Goal: Task Accomplishment & Management: Use online tool/utility

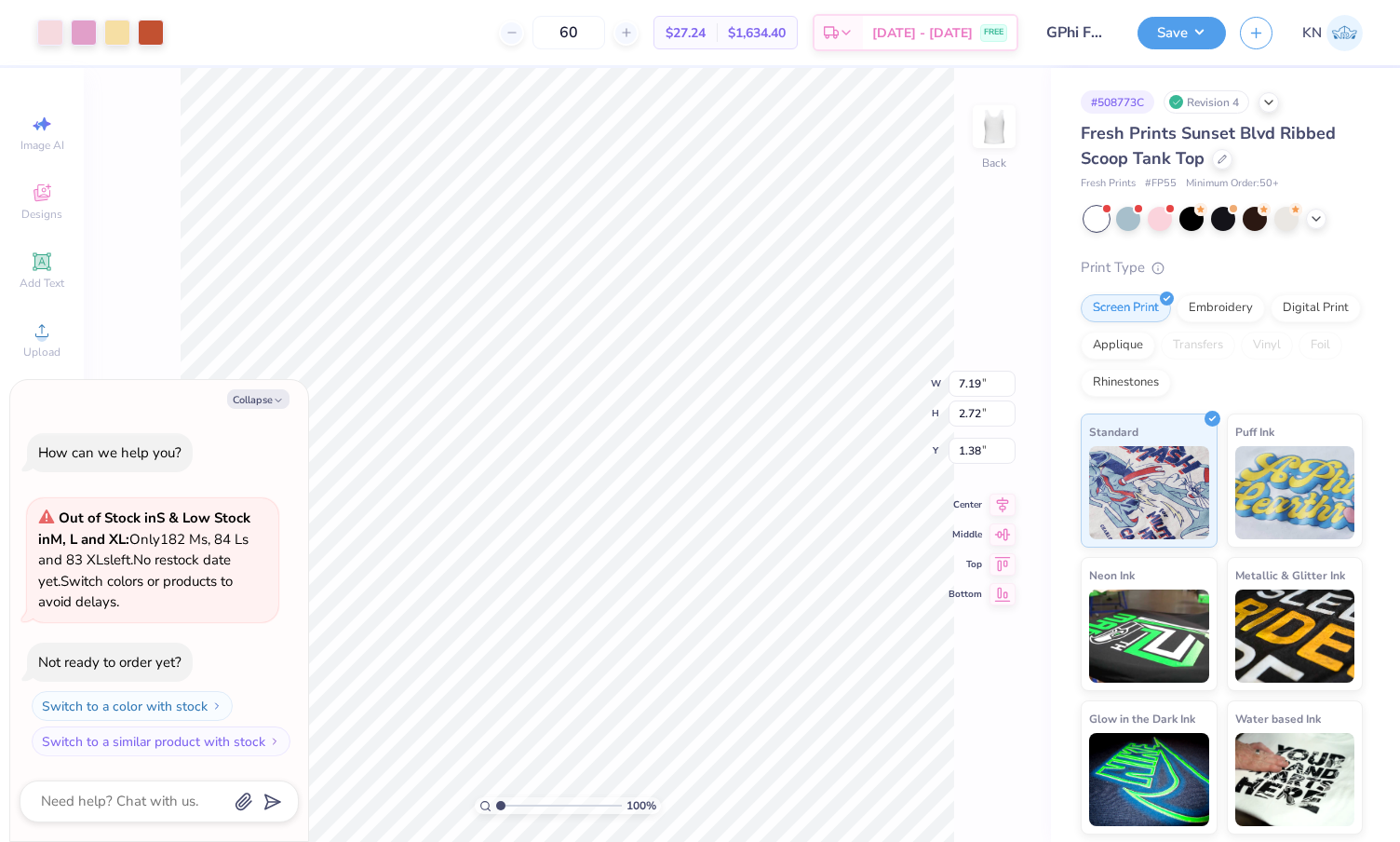
type textarea "x"
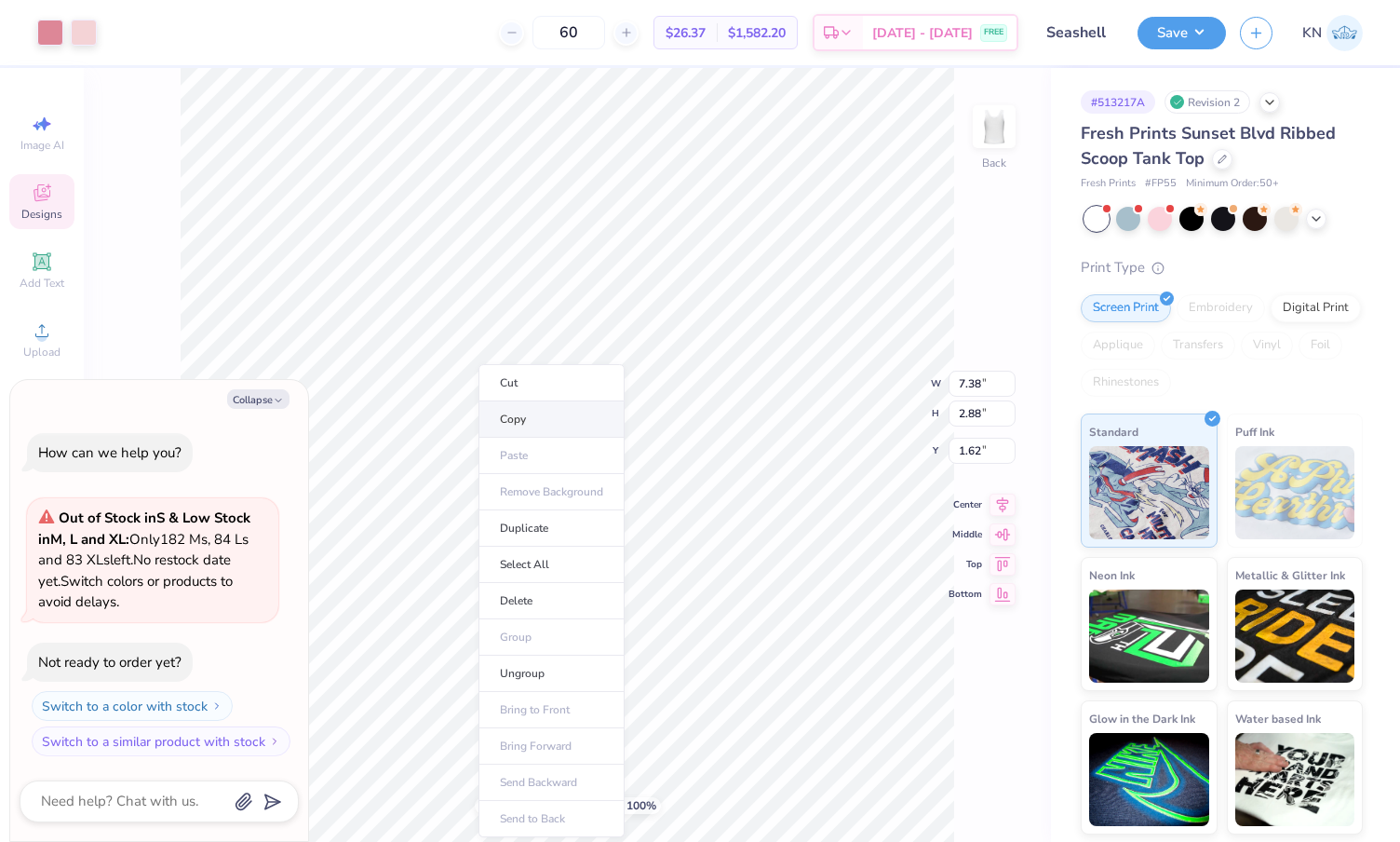
click at [505, 421] on li "Copy" at bounding box center [551, 419] width 146 height 37
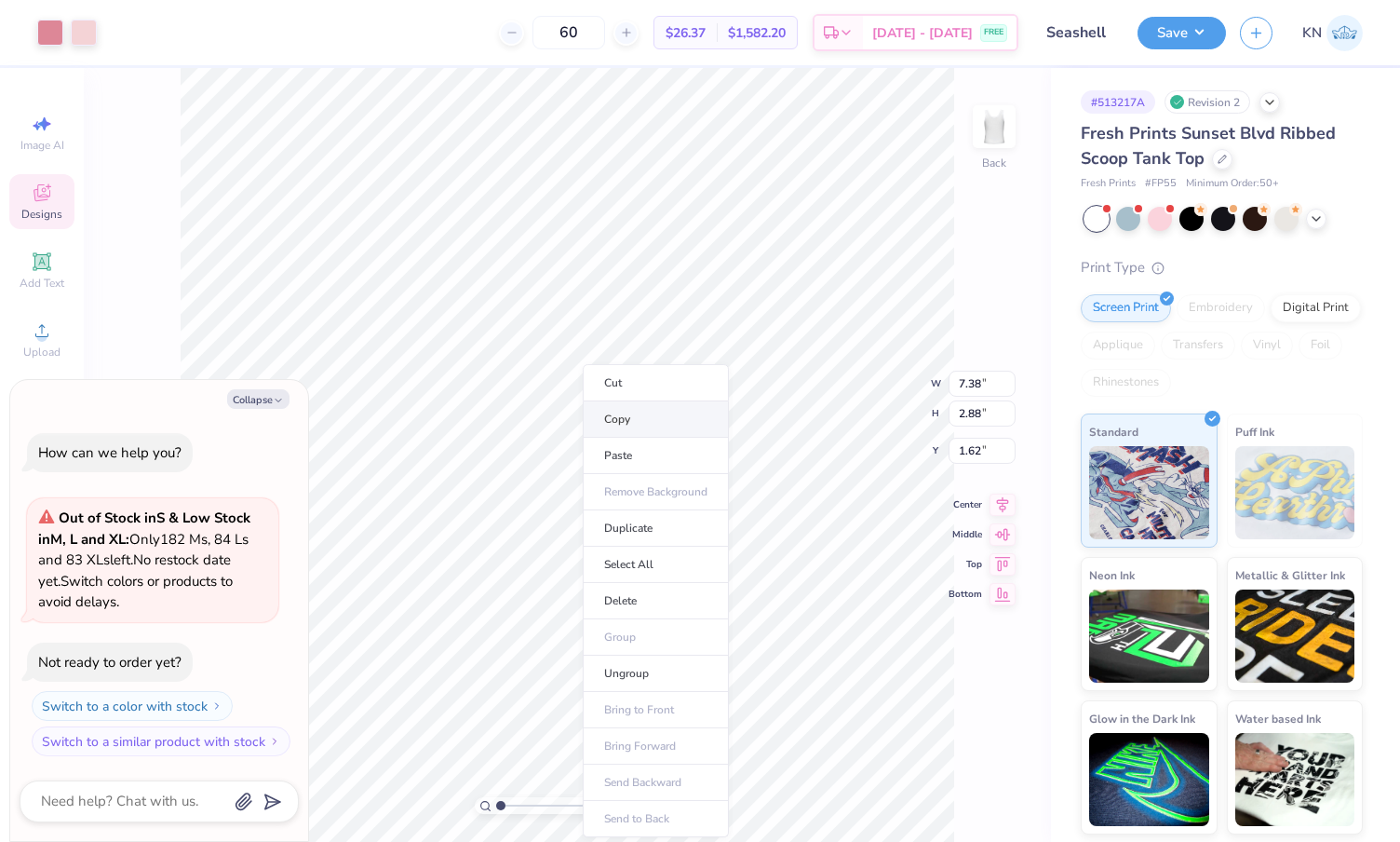
click at [630, 416] on li "Copy" at bounding box center [655, 419] width 146 height 37
type textarea "x"
click at [1260, 30] on line "button" at bounding box center [1256, 30] width 9 height 0
type textarea "x"
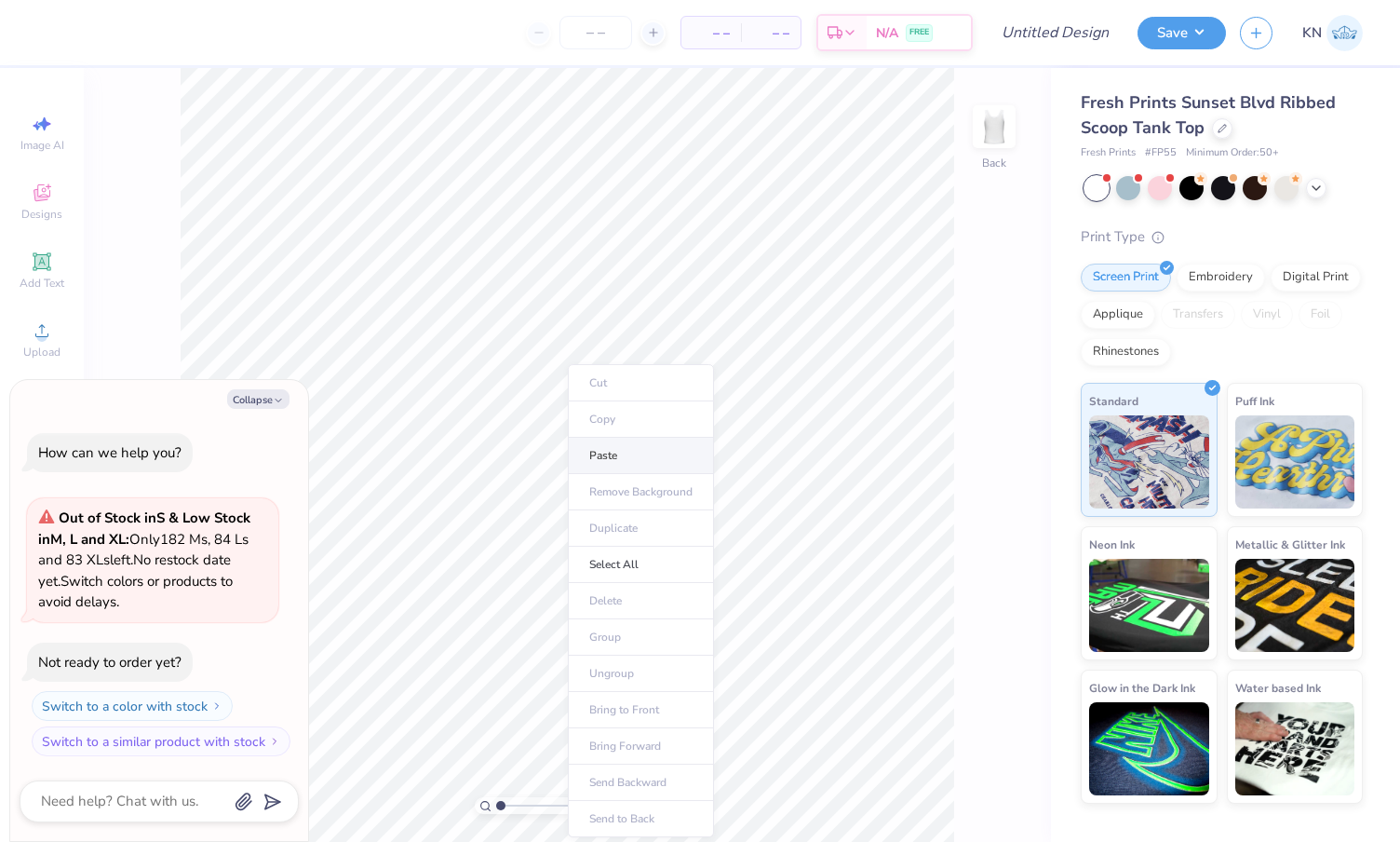
click at [608, 454] on li "Paste" at bounding box center [640, 456] width 146 height 37
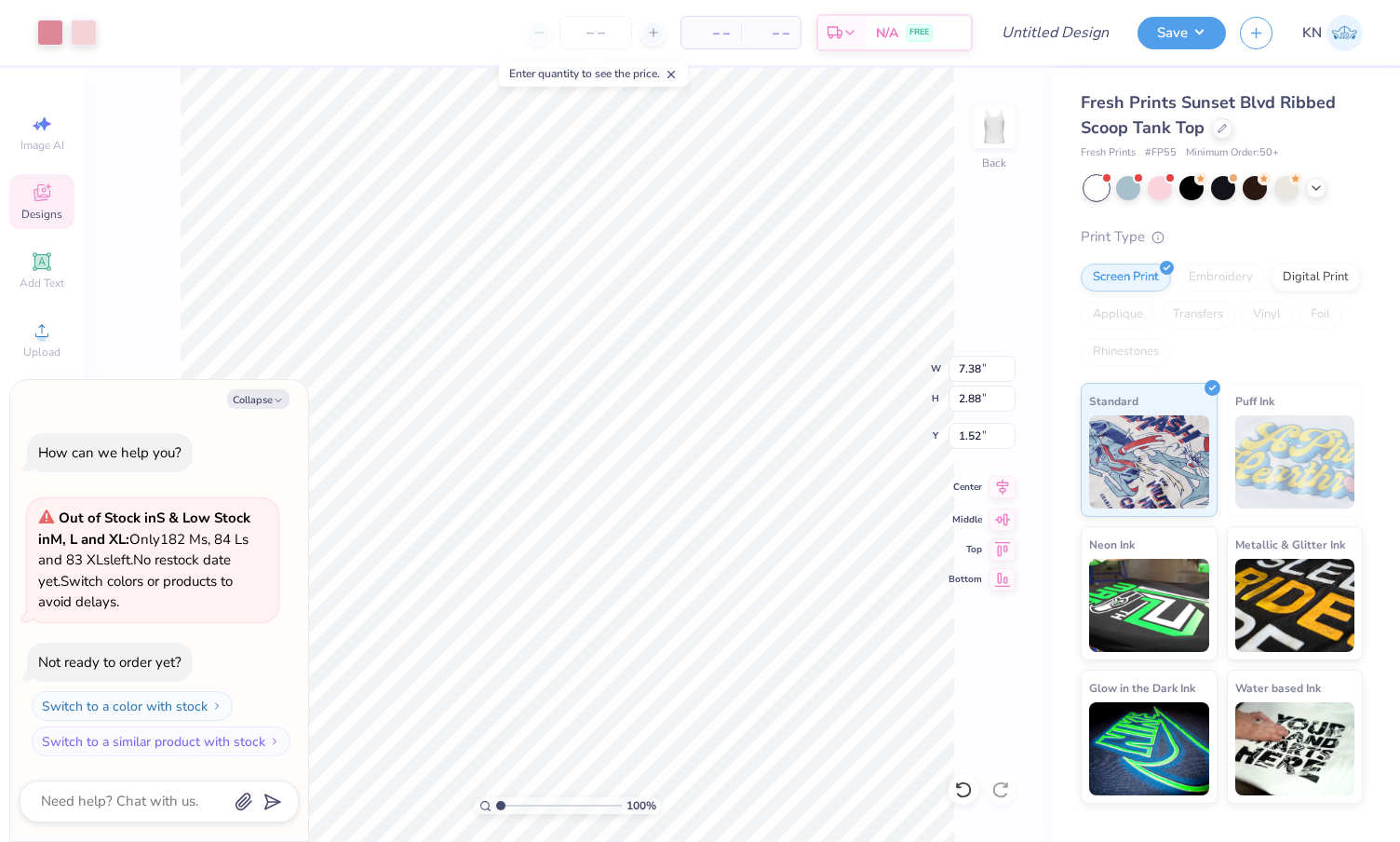
click at [1003, 490] on icon at bounding box center [1003, 487] width 26 height 23
type textarea "x"
type input "1.62"
click at [600, 39] on input "number" at bounding box center [596, 33] width 72 height 34
type input "60"
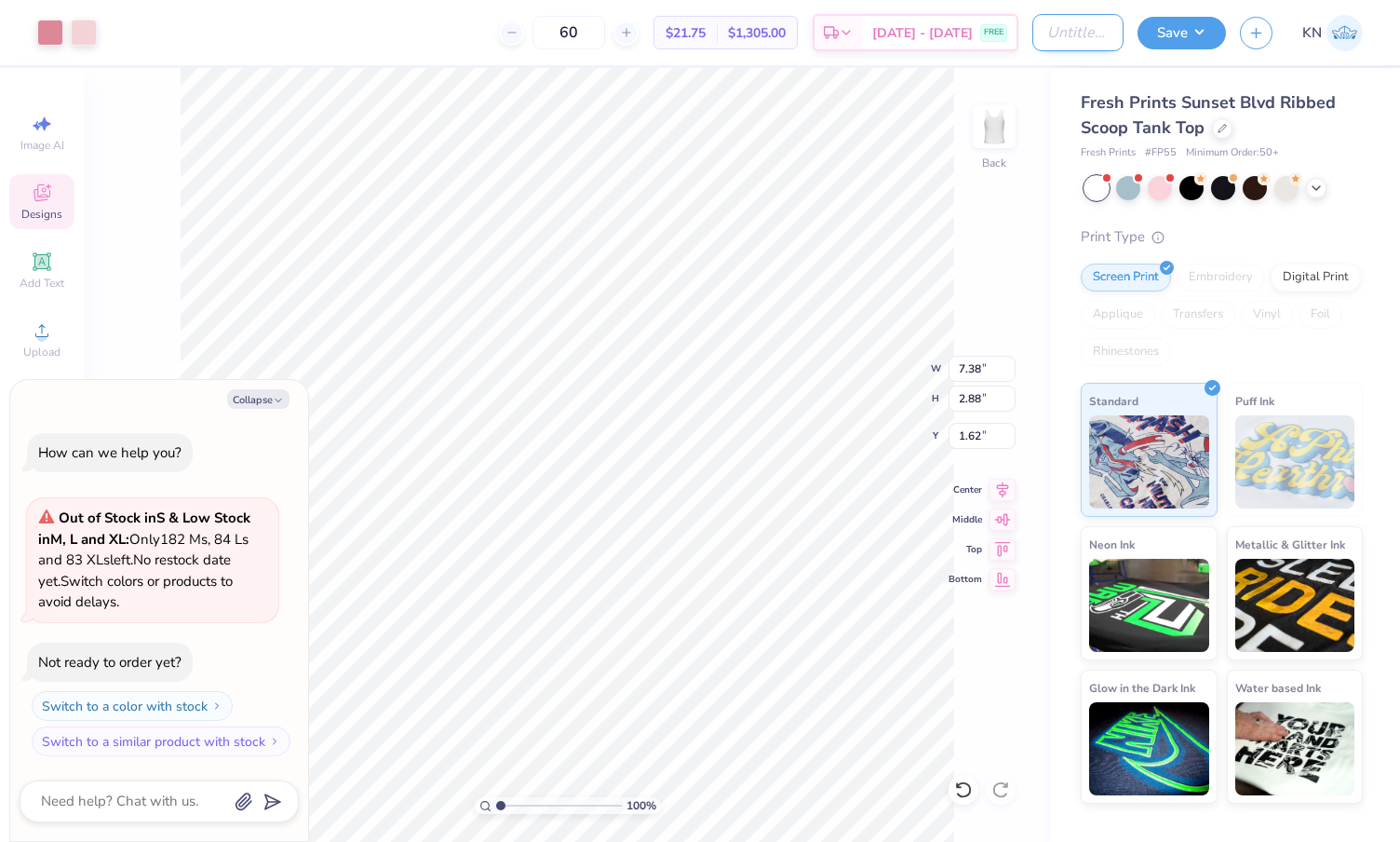
click at [1037, 32] on input "Design Title" at bounding box center [1078, 33] width 91 height 38
type input "G"
type textarea "x"
type input "GP"
type textarea "x"
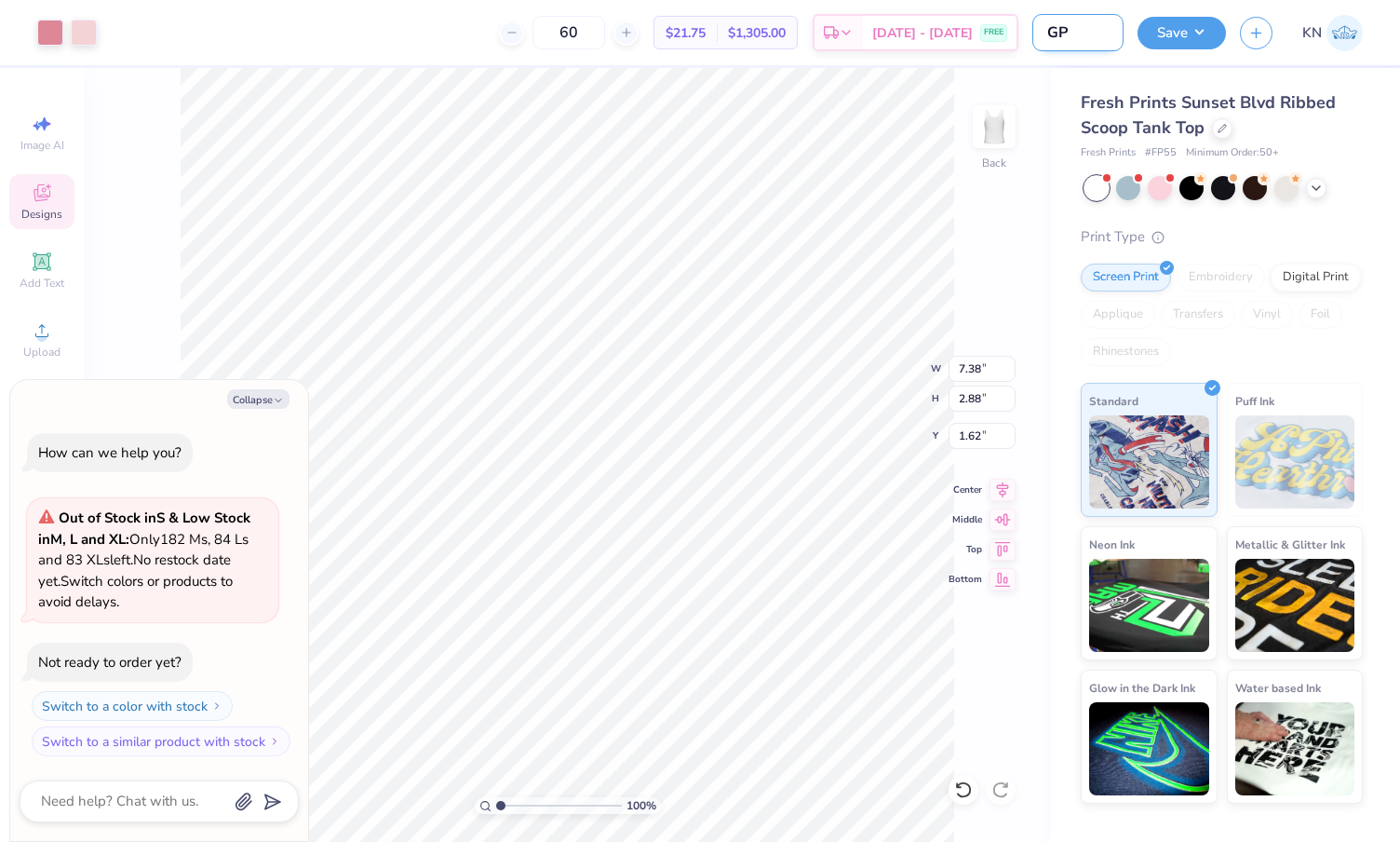
type input "GPh"
type textarea "x"
type input "GPhi"
type textarea "x"
type input "GPhi"
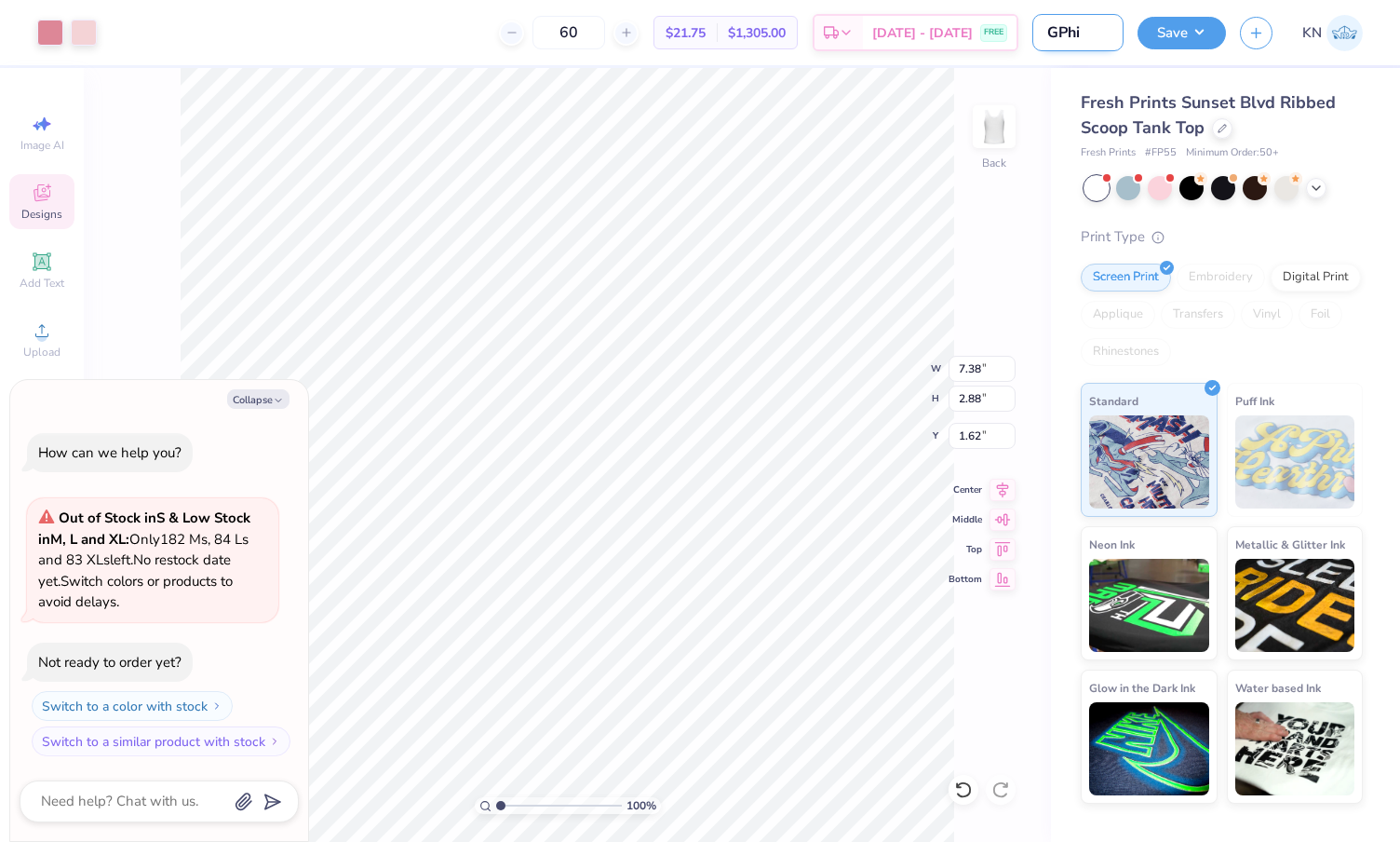
type textarea "x"
type input "GPhi T"
type textarea "x"
type input "GPhi Ta"
type textarea "x"
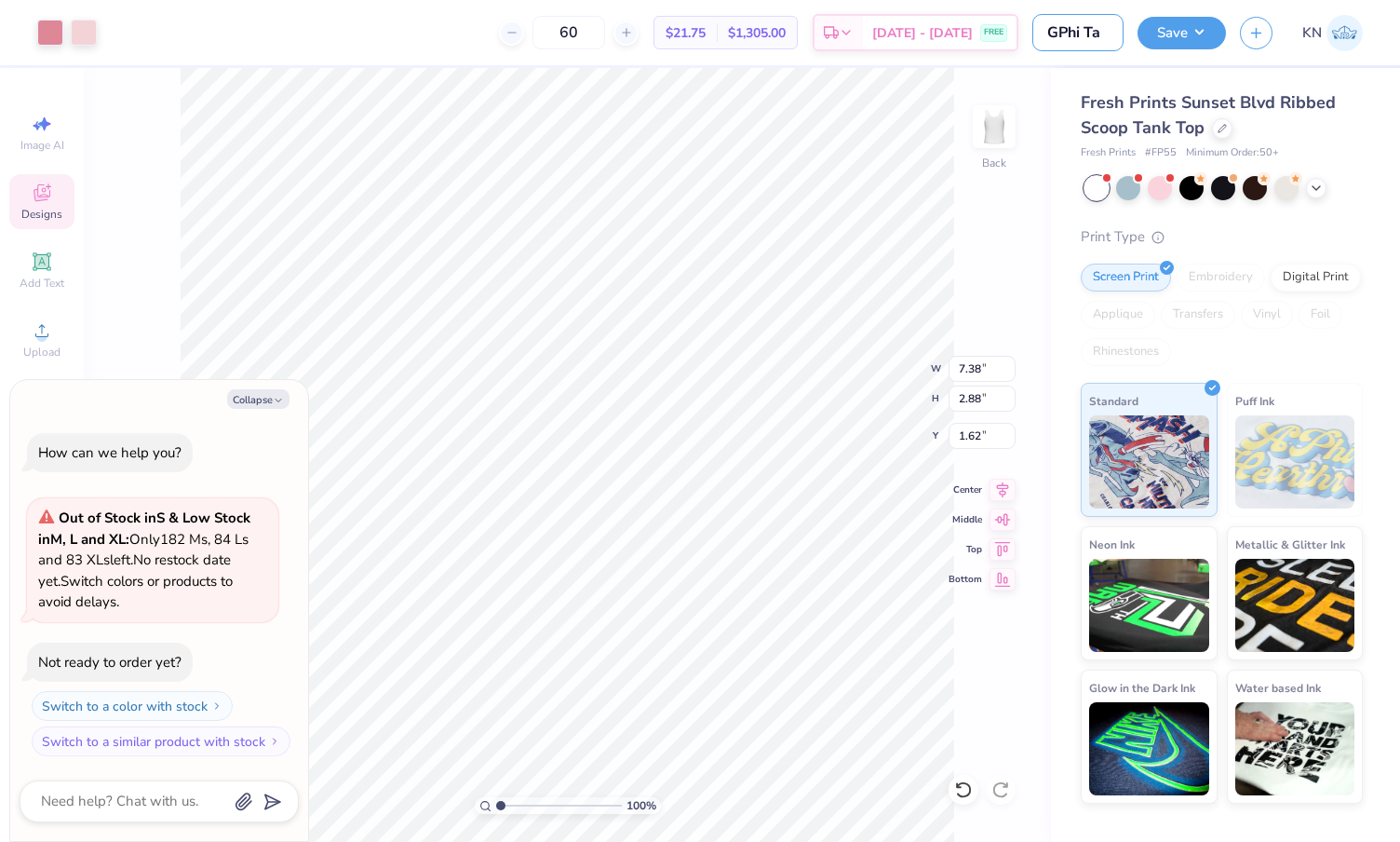
type input "GPhi Tan"
type textarea "x"
type input "GPhi Tank"
type textarea "x"
type input "GPhi Tanks"
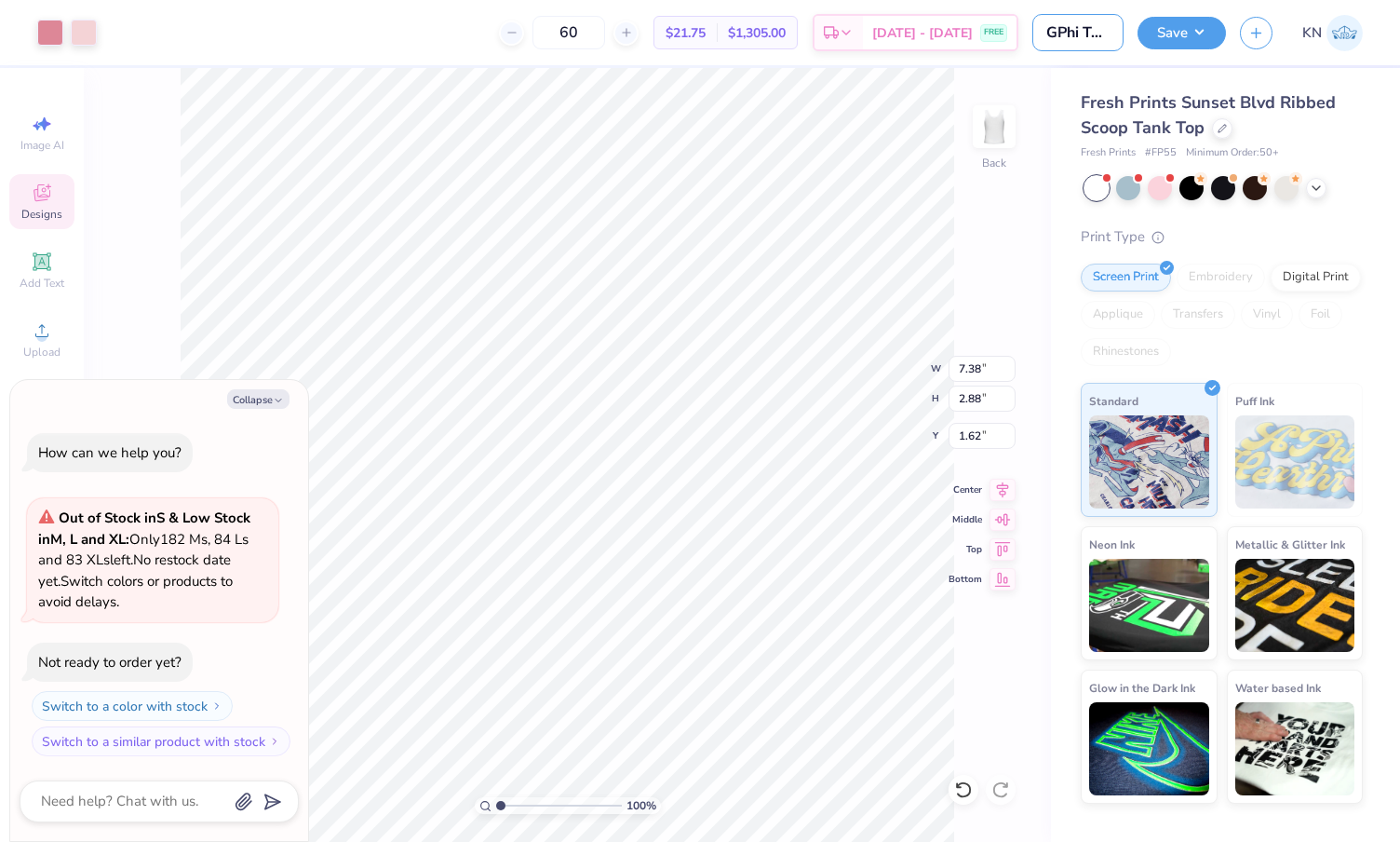
type textarea "x"
type input "GPhi Tanks"
click at [1215, 30] on button "Save" at bounding box center [1182, 30] width 88 height 33
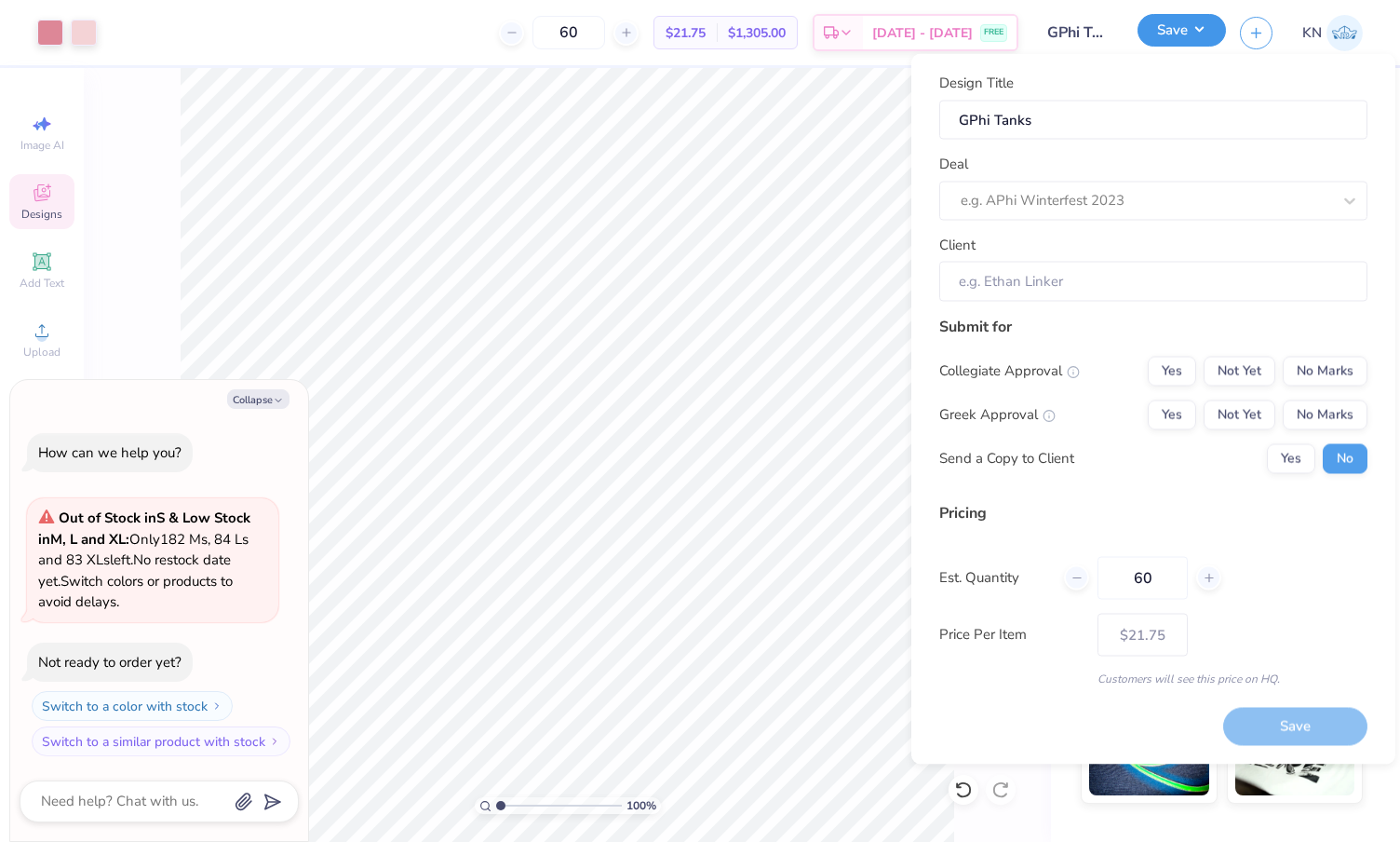
type textarea "x"
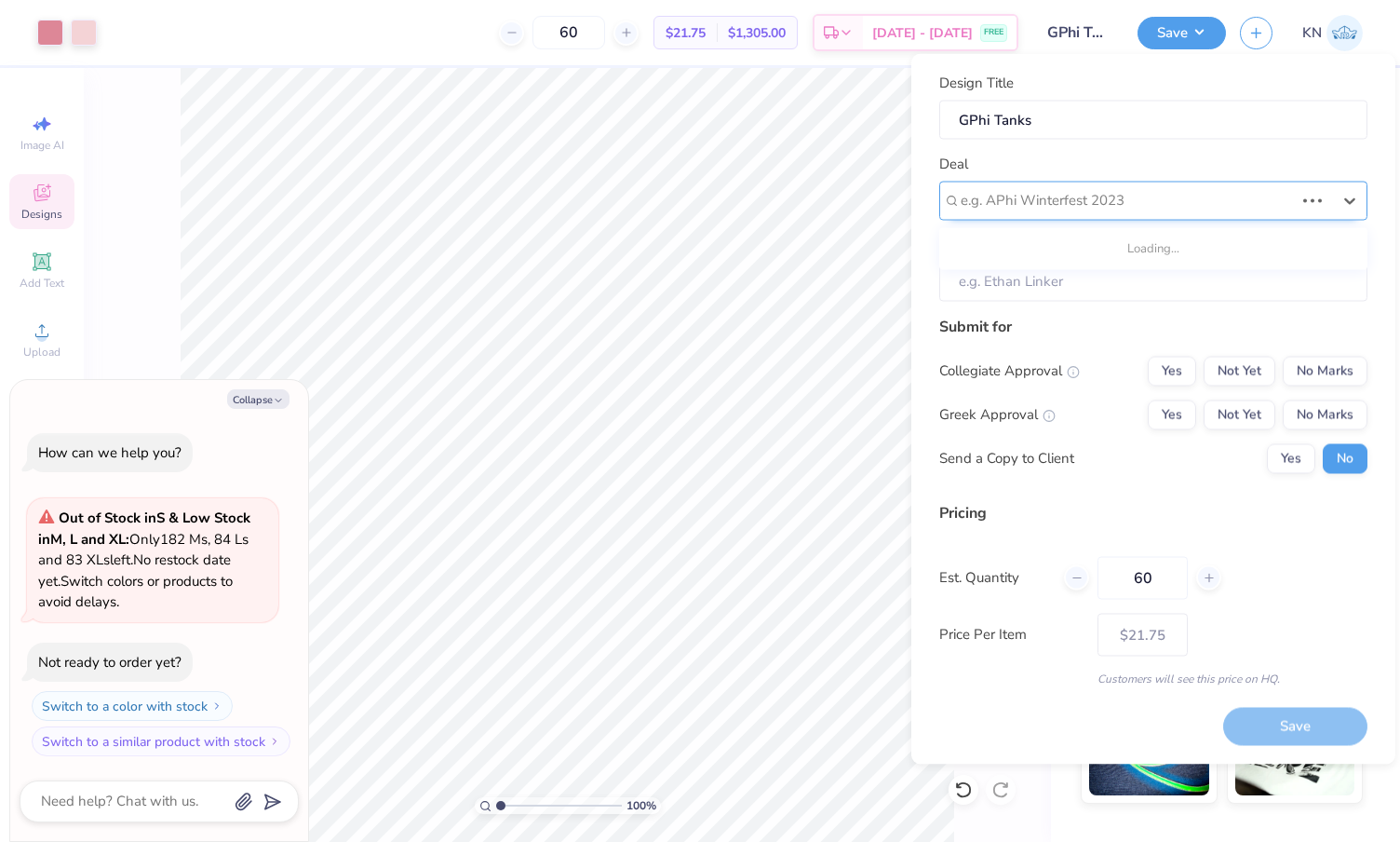
click at [1129, 196] on div at bounding box center [1128, 200] width 334 height 25
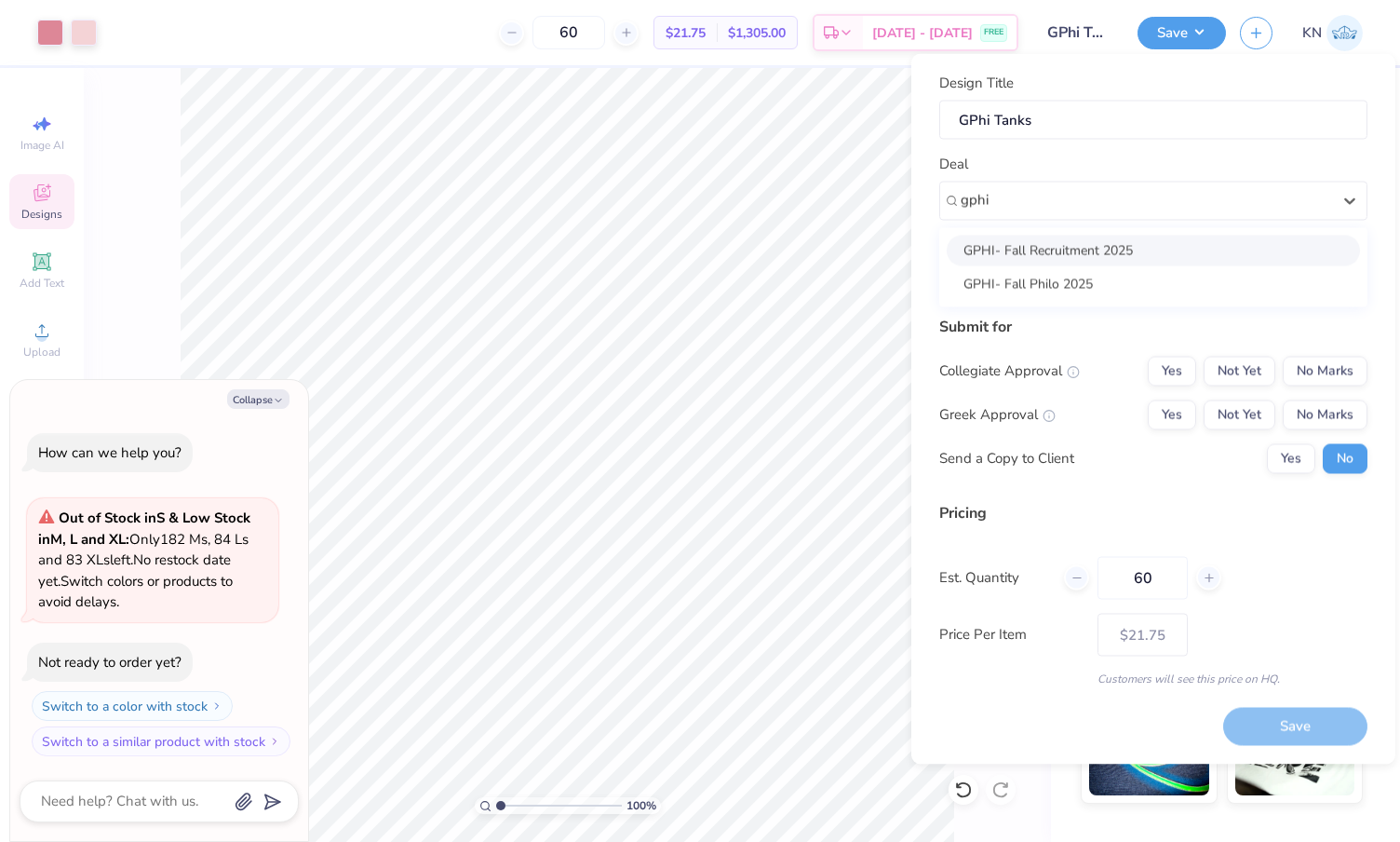
type input "gphi"
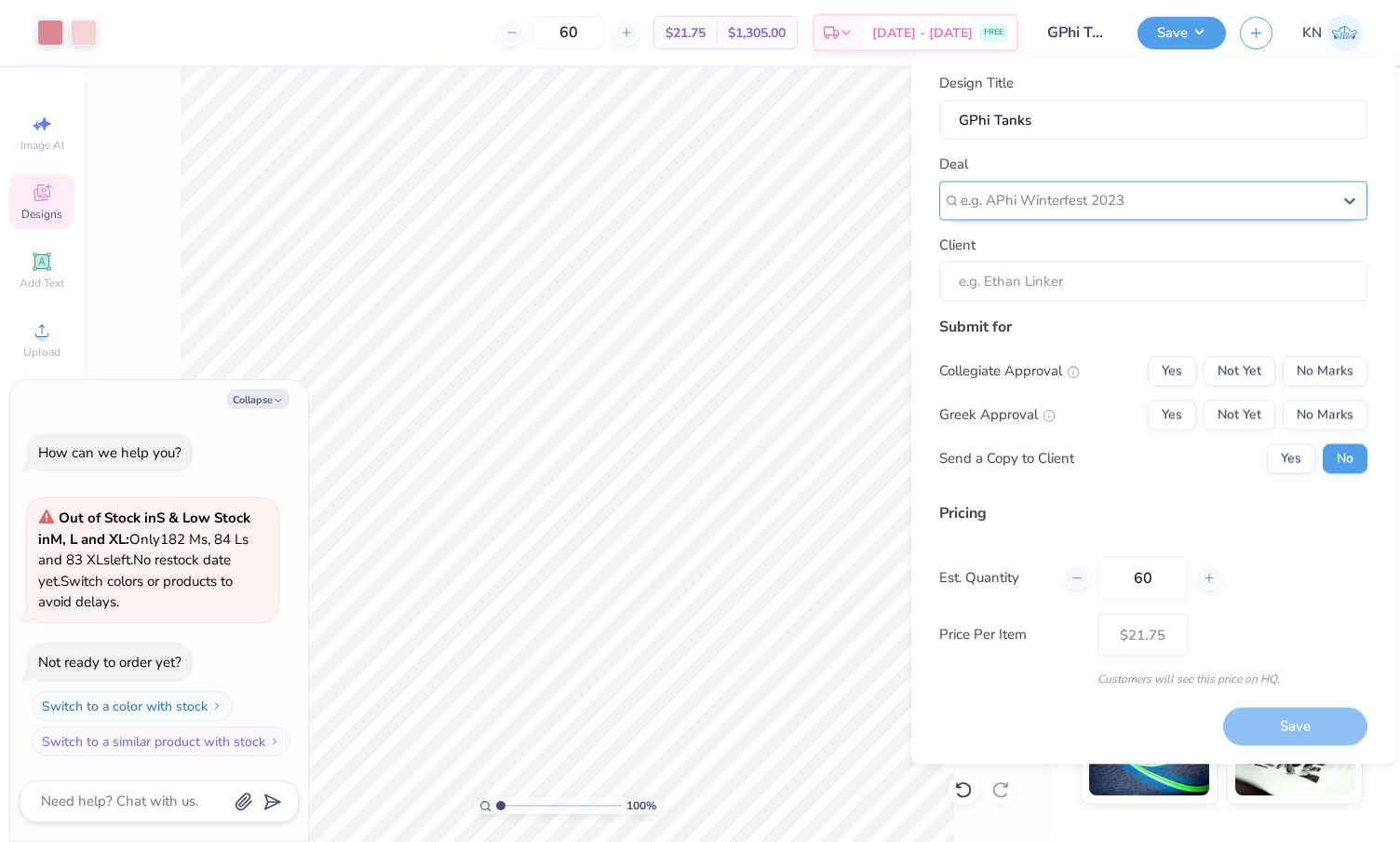
click at [1031, 199] on div at bounding box center [1146, 200] width 370 height 25
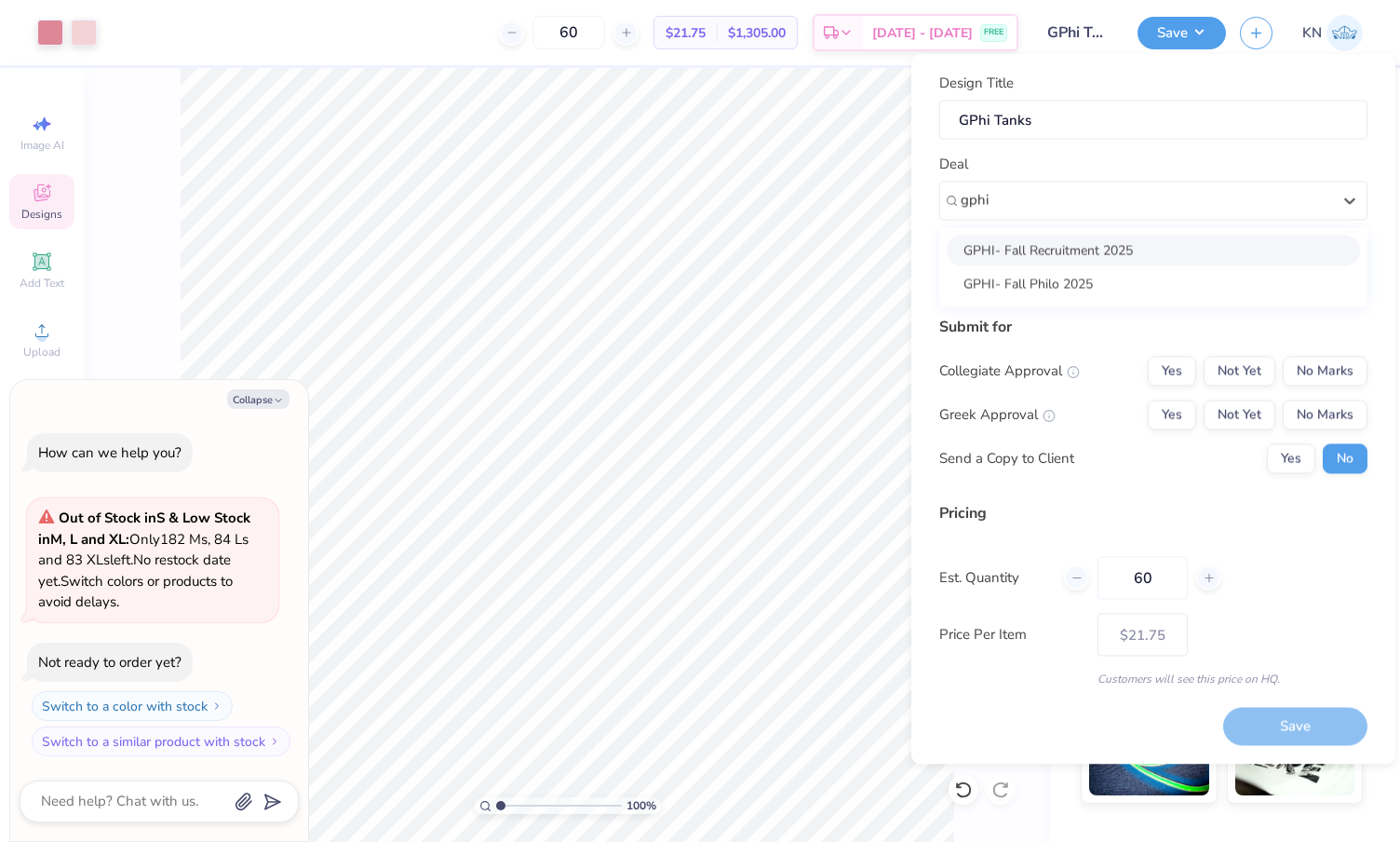
click at [1078, 251] on div "GPHI- Fall Recruitment 2025" at bounding box center [1154, 249] width 413 height 31
type input "gphi"
type textarea "x"
type input "[PERSON_NAME]"
click at [1182, 374] on button "Yes" at bounding box center [1172, 370] width 49 height 30
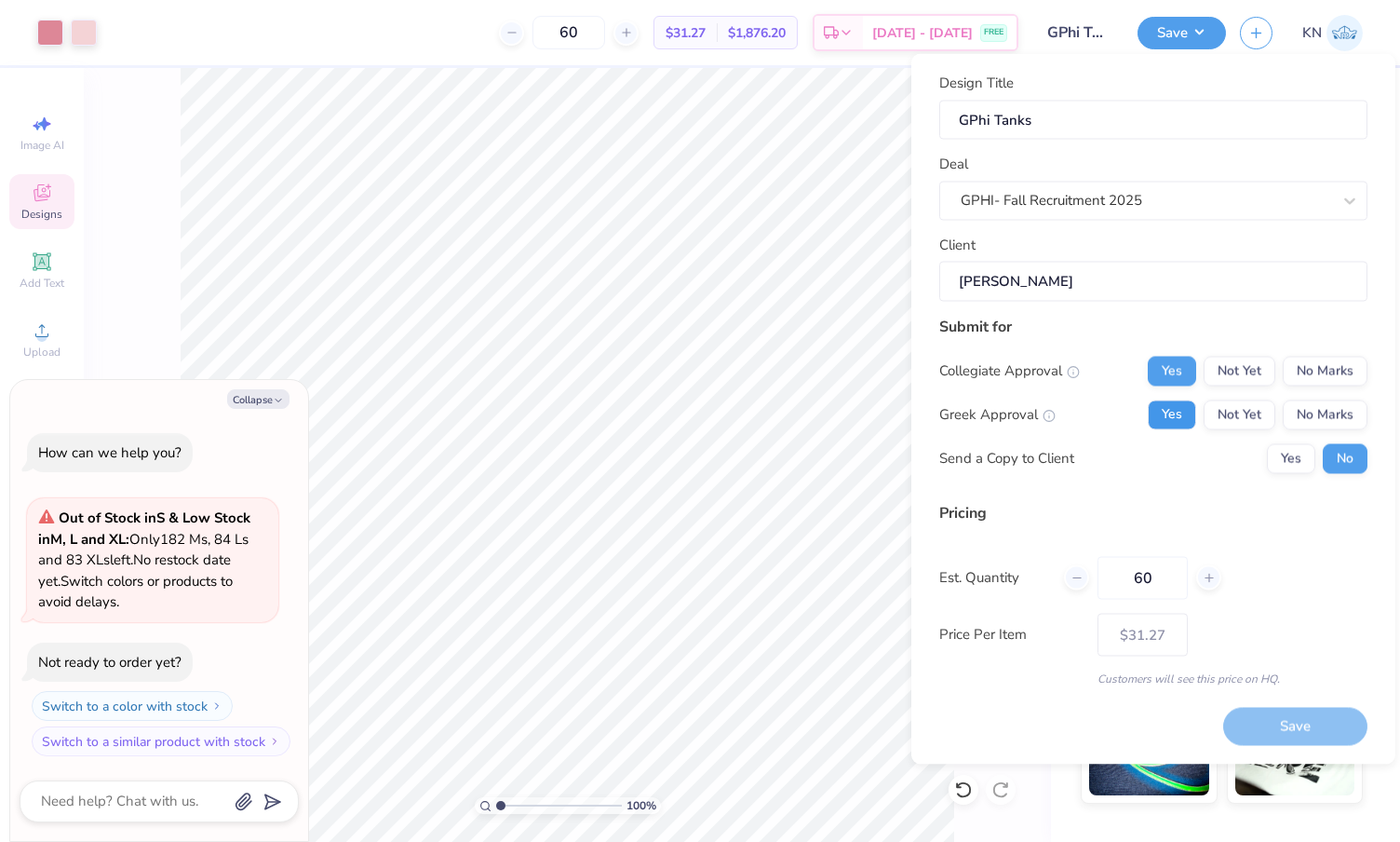
click at [1176, 408] on button "Yes" at bounding box center [1172, 414] width 49 height 30
click at [1315, 376] on button "No Marks" at bounding box center [1325, 370] width 84 height 30
click at [1174, 367] on button "Yes" at bounding box center [1172, 370] width 49 height 30
type input "$31.27"
type textarea "x"
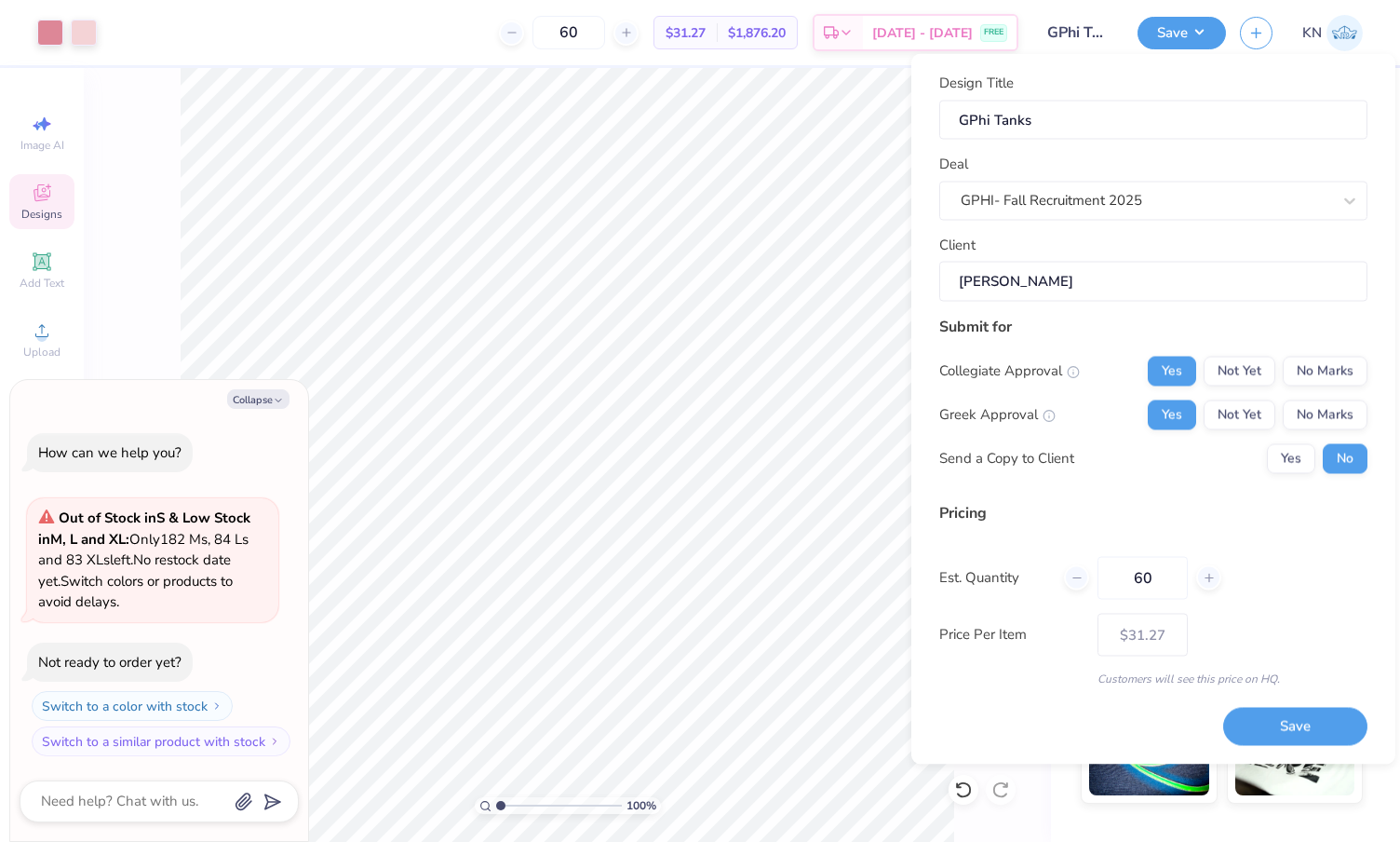
type input "1.42"
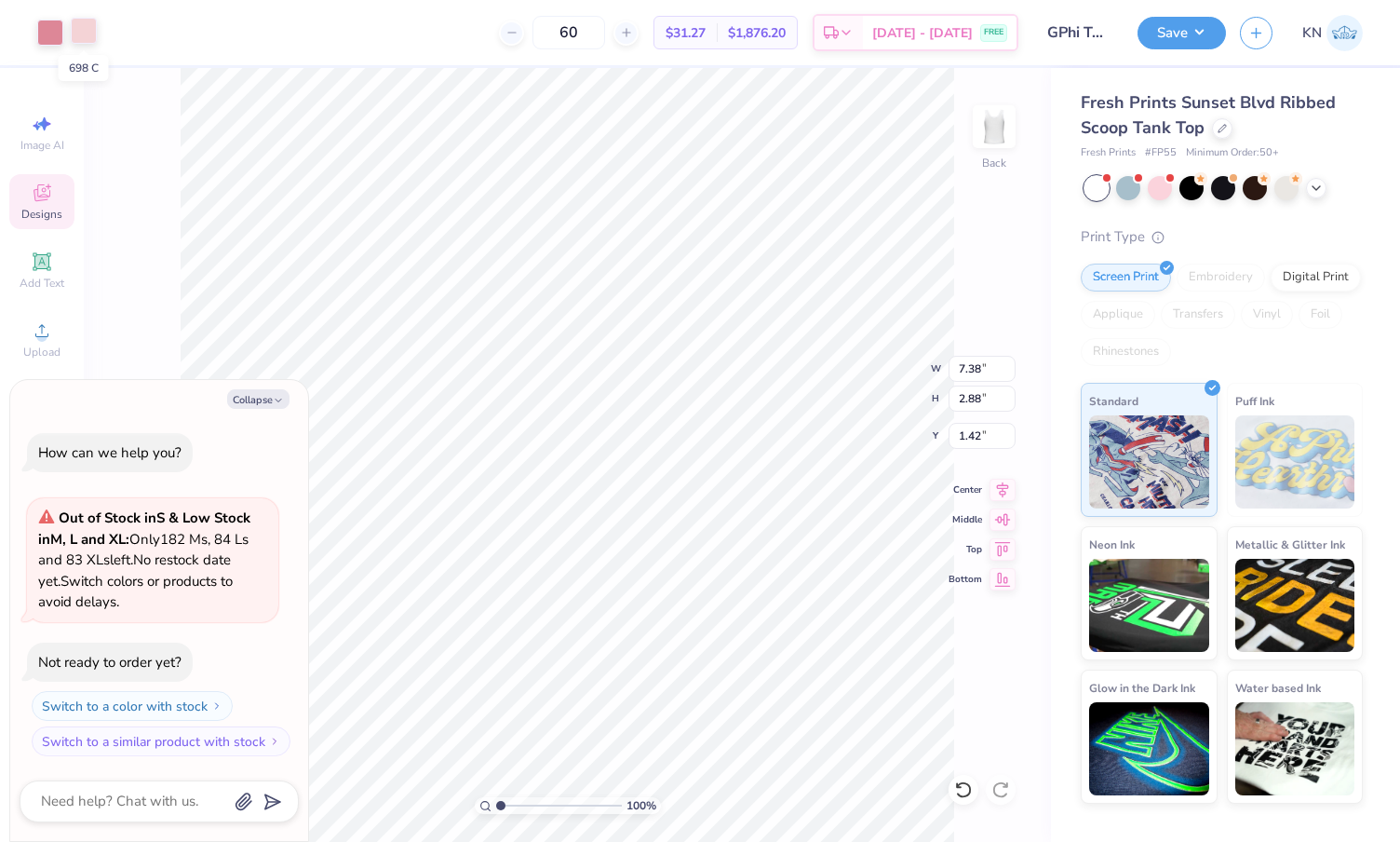
click at [88, 33] on div at bounding box center [83, 31] width 26 height 26
type textarea "x"
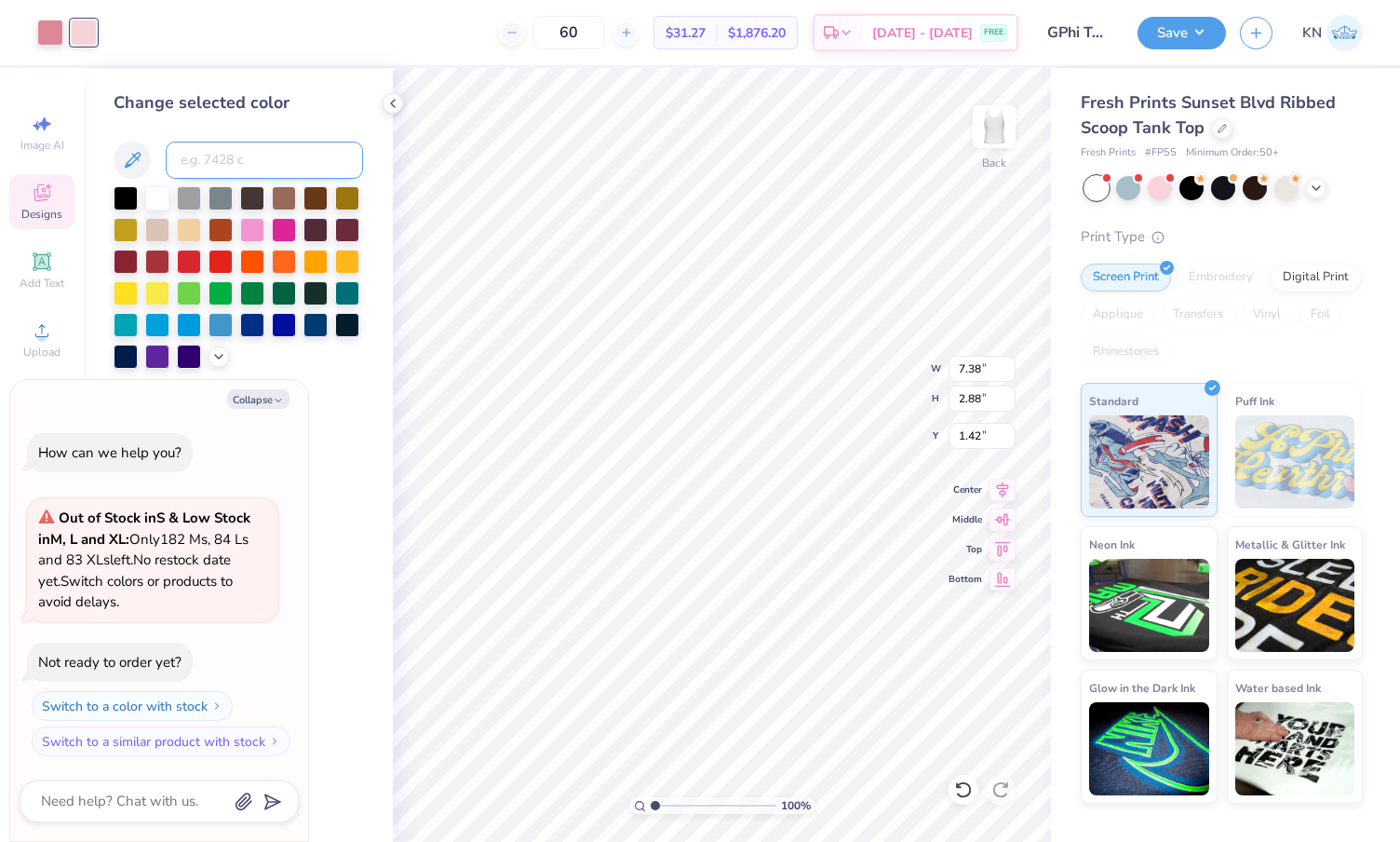
click at [245, 158] on input at bounding box center [264, 161] width 198 height 38
type input "493"
click at [395, 97] on icon at bounding box center [392, 103] width 15 height 15
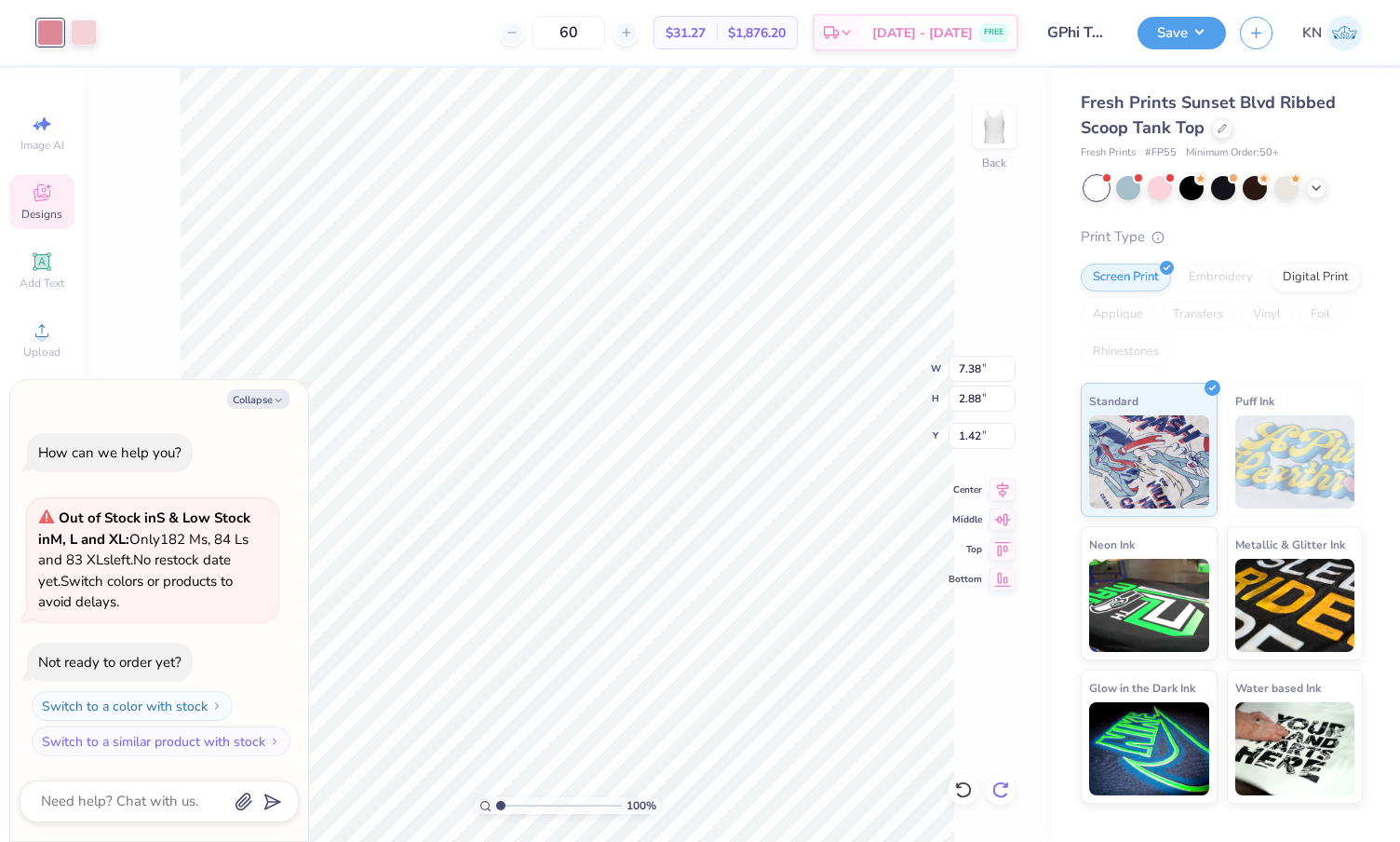
click at [1005, 778] on div at bounding box center [1001, 789] width 30 height 30
click at [958, 784] on icon at bounding box center [959, 785] width 4 height 4
click at [1186, 33] on button "Save" at bounding box center [1182, 30] width 88 height 33
type textarea "x"
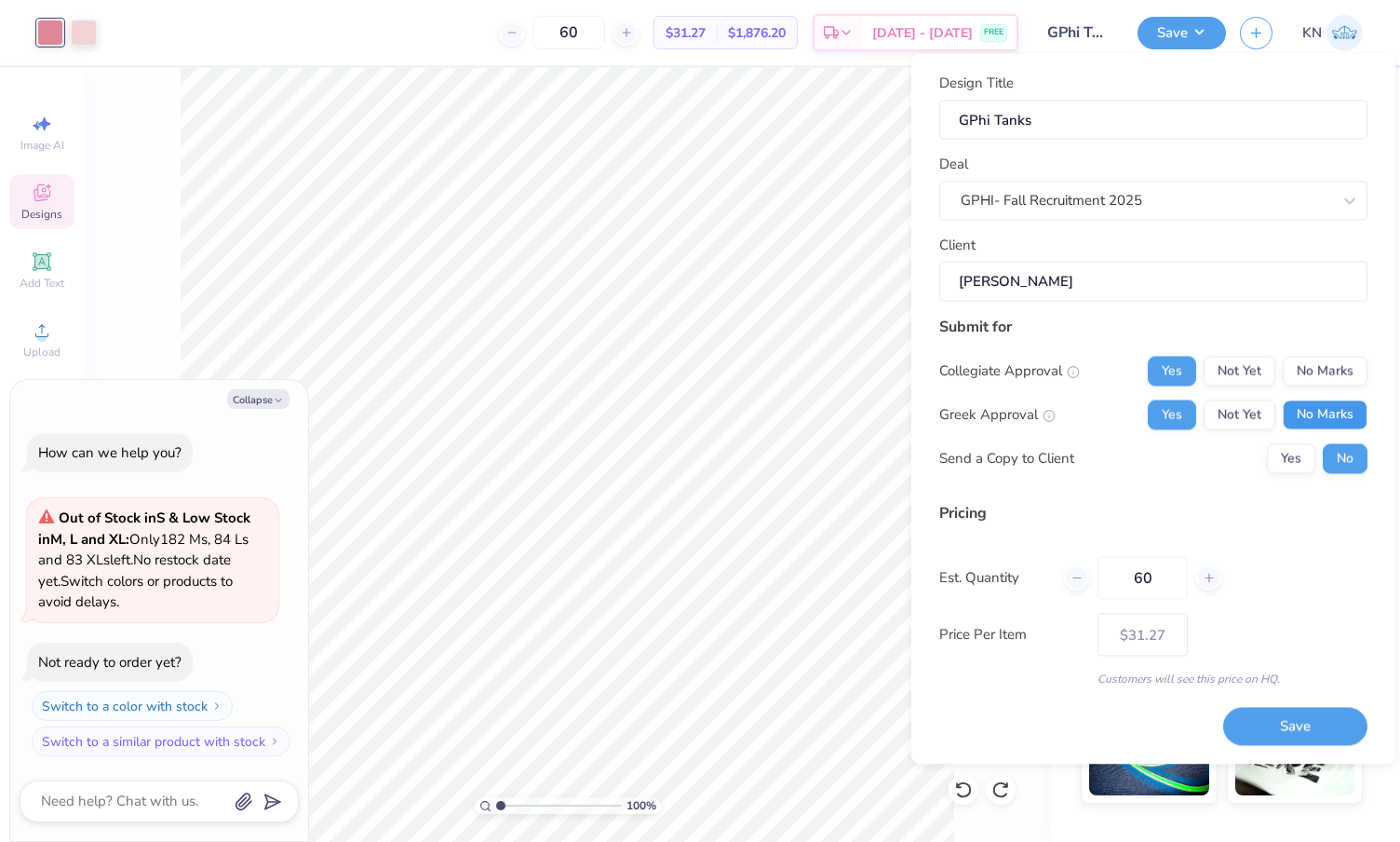
click at [1319, 415] on button "No Marks" at bounding box center [1325, 414] width 84 height 30
click at [1173, 414] on button "Yes" at bounding box center [1172, 414] width 49 height 30
click at [1338, 367] on button "No Marks" at bounding box center [1325, 370] width 84 height 30
click at [1173, 366] on button "Yes" at bounding box center [1172, 370] width 49 height 30
click at [1278, 732] on button "Save" at bounding box center [1295, 727] width 144 height 38
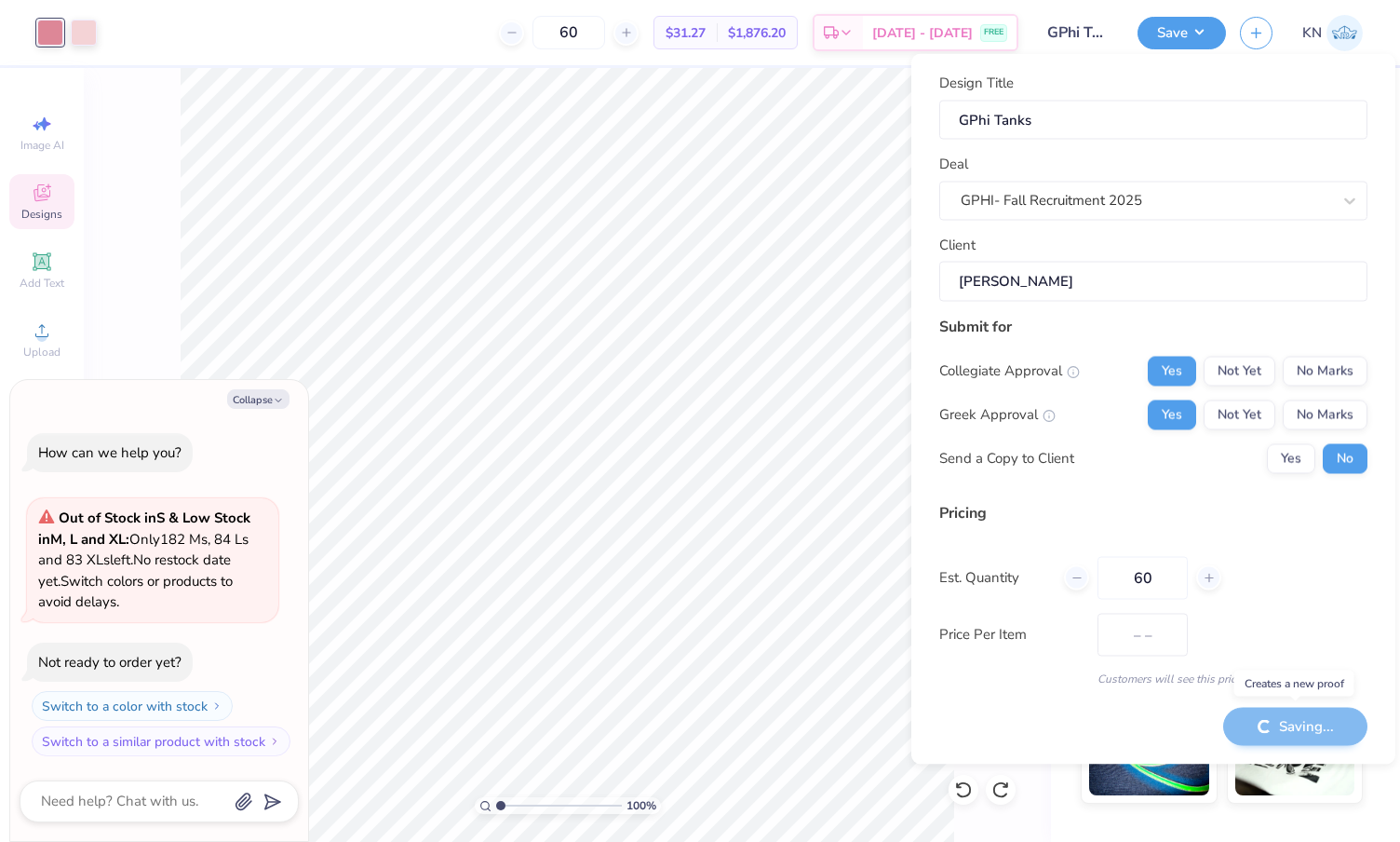
type input "$31.27"
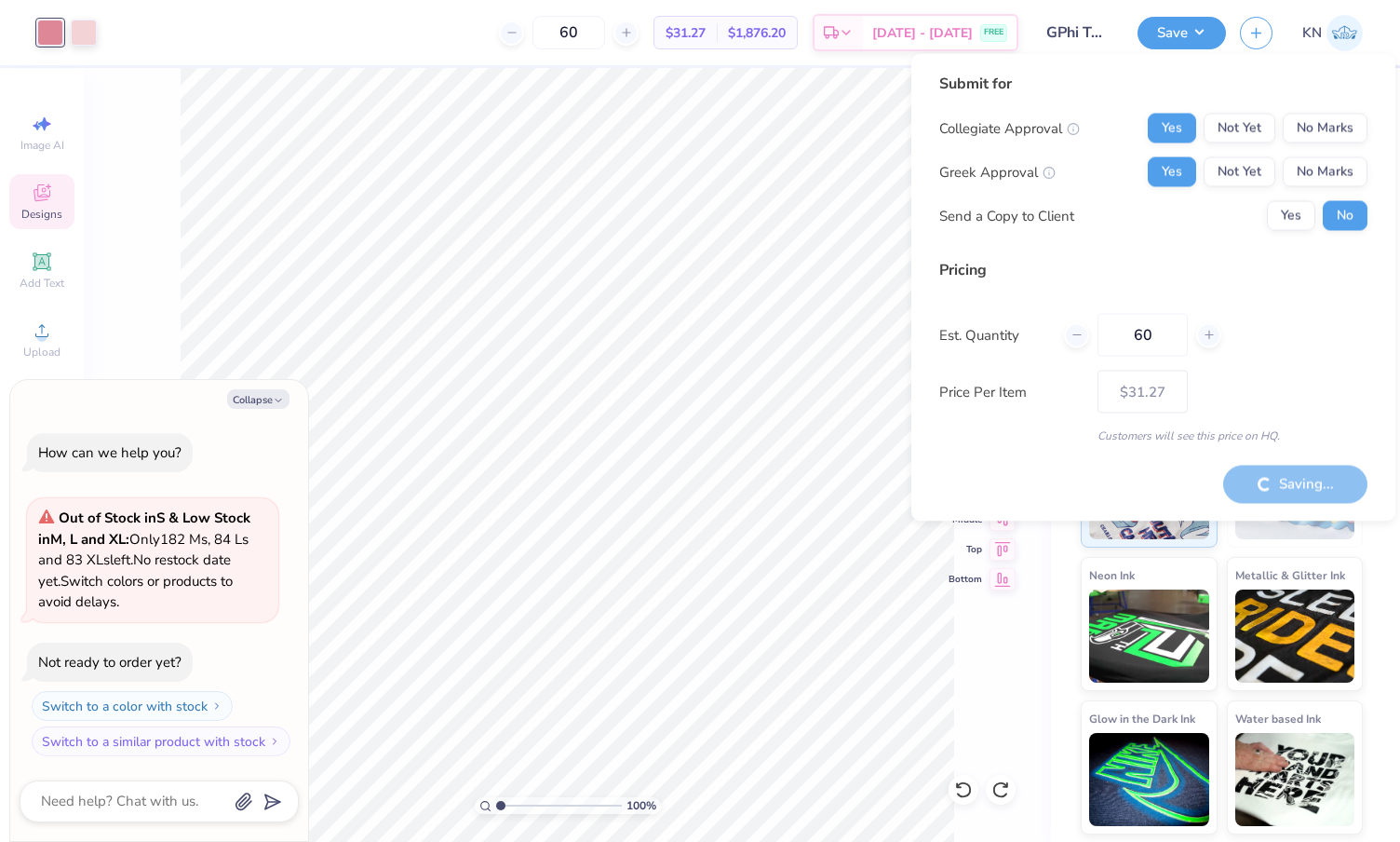
type textarea "x"
type input "– –"
type textarea "x"
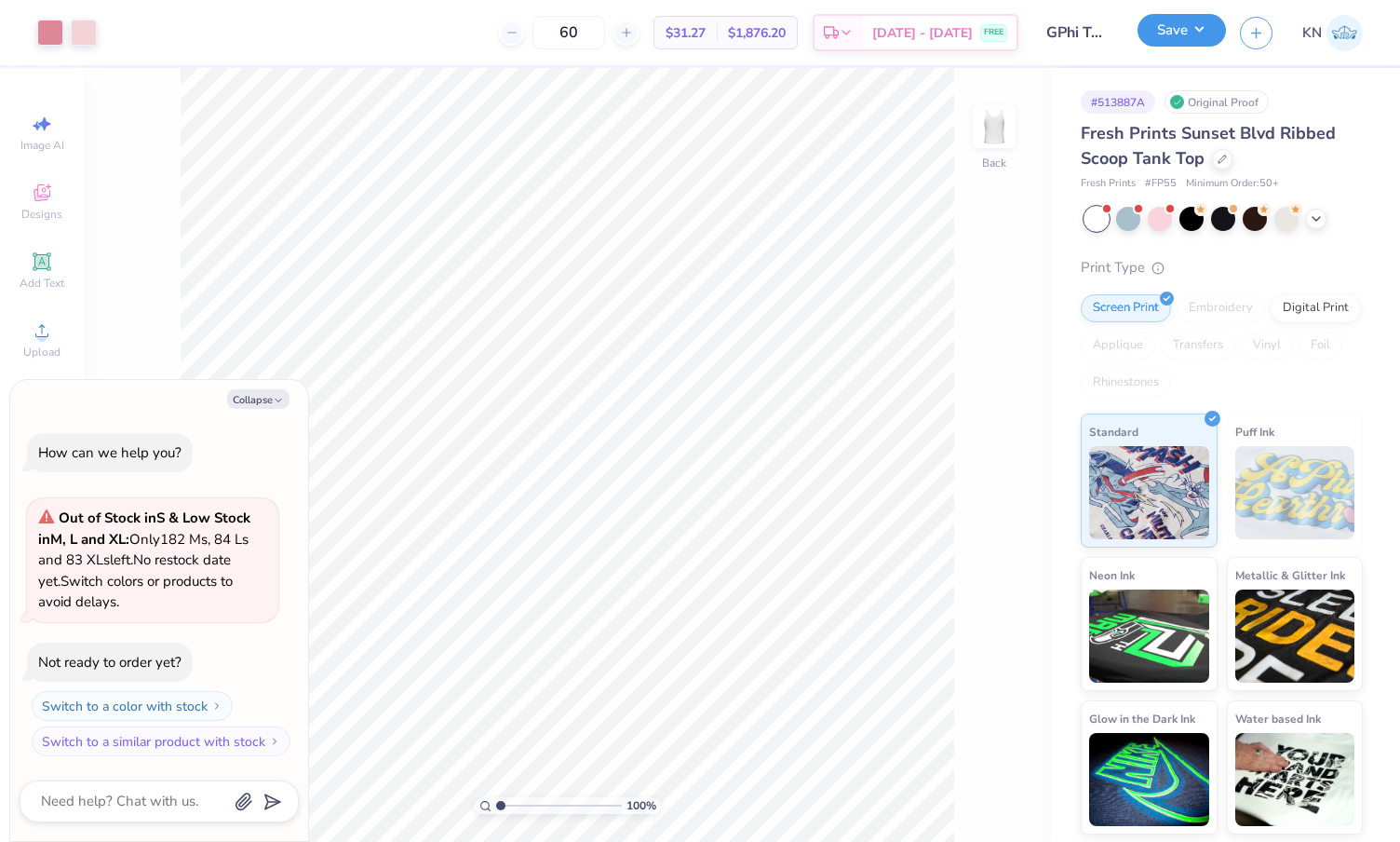
click at [1194, 32] on button "Save" at bounding box center [1182, 30] width 88 height 33
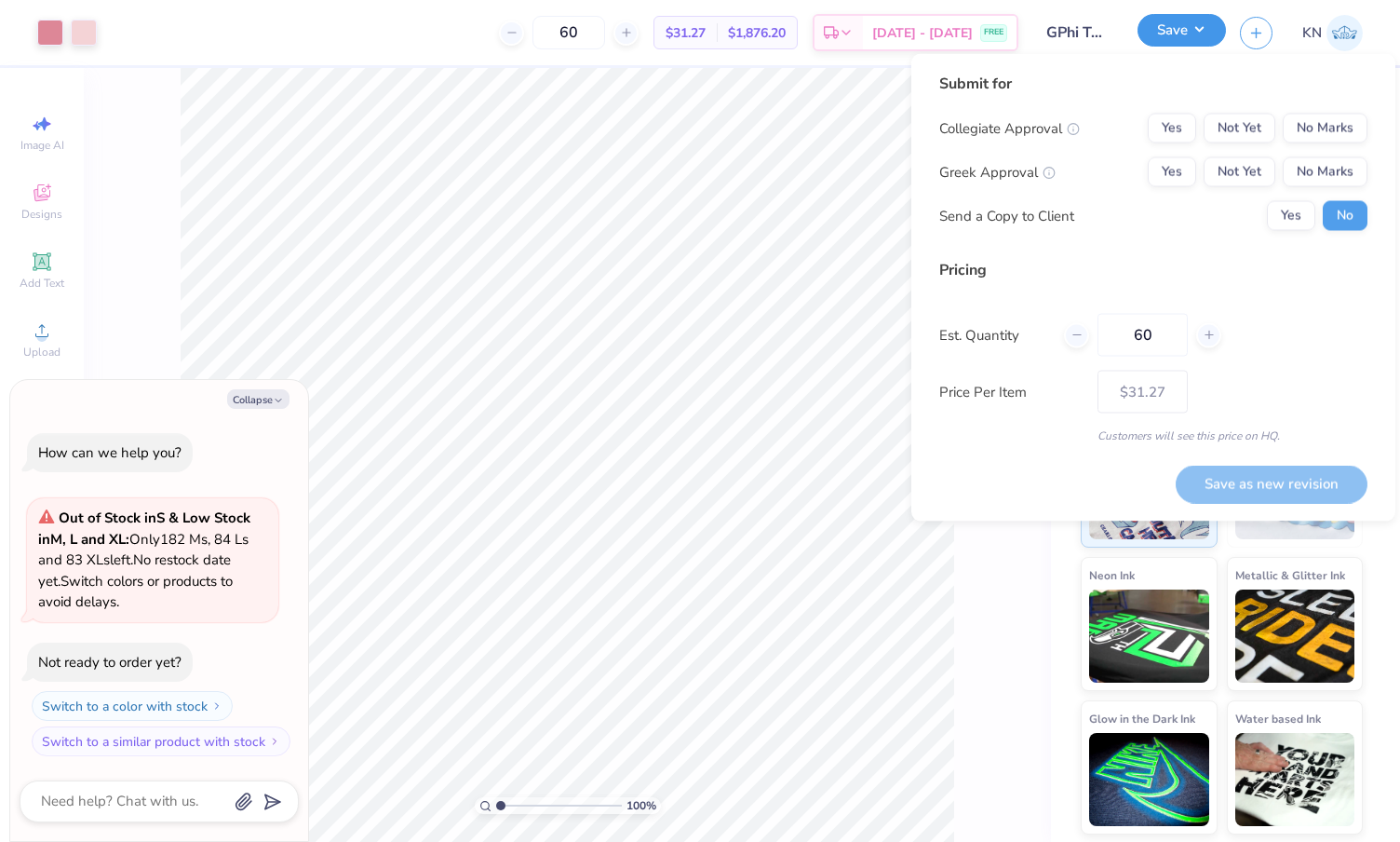
type textarea "x"
click at [1319, 122] on button "No Marks" at bounding box center [1325, 128] width 84 height 30
click at [1163, 170] on button "Yes" at bounding box center [1172, 172] width 49 height 30
